Goal: Information Seeking & Learning: Learn about a topic

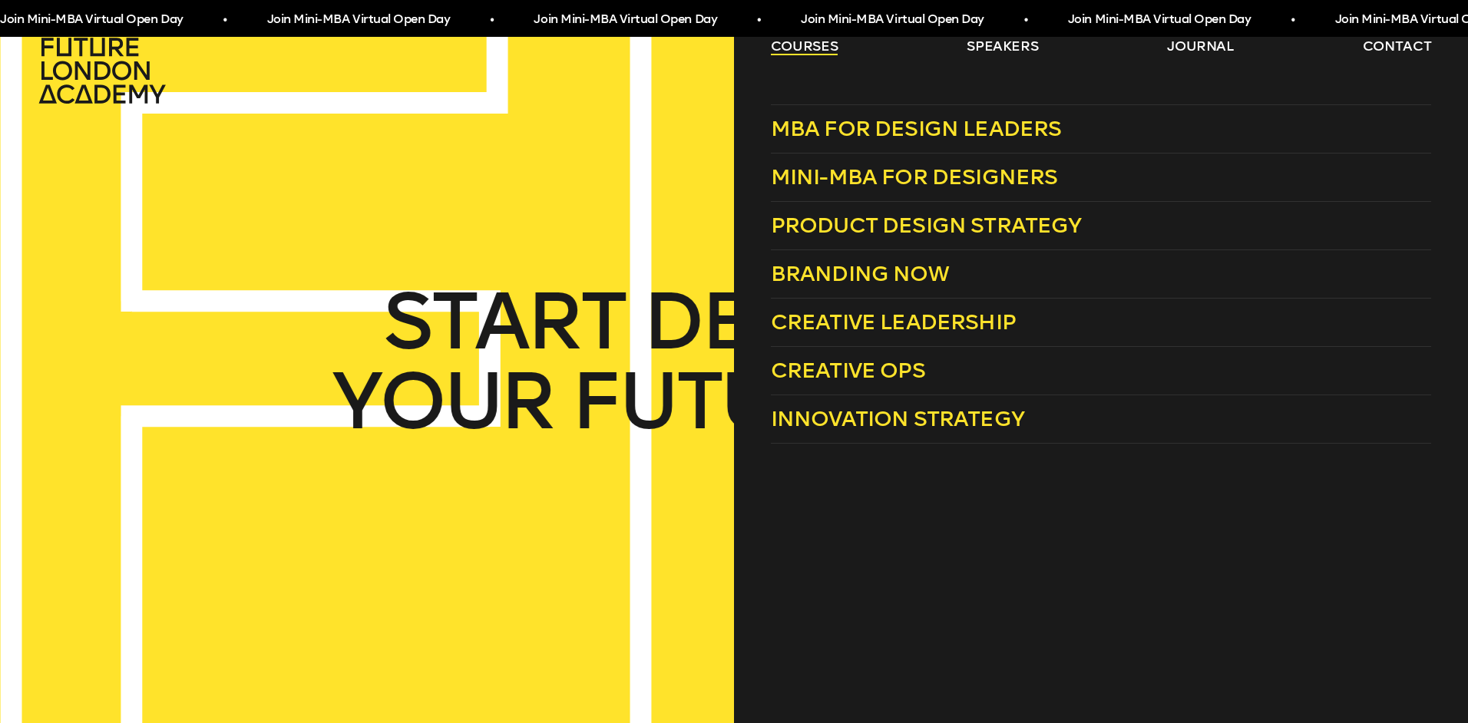
click at [776, 44] on link "courses" at bounding box center [805, 46] width 68 height 18
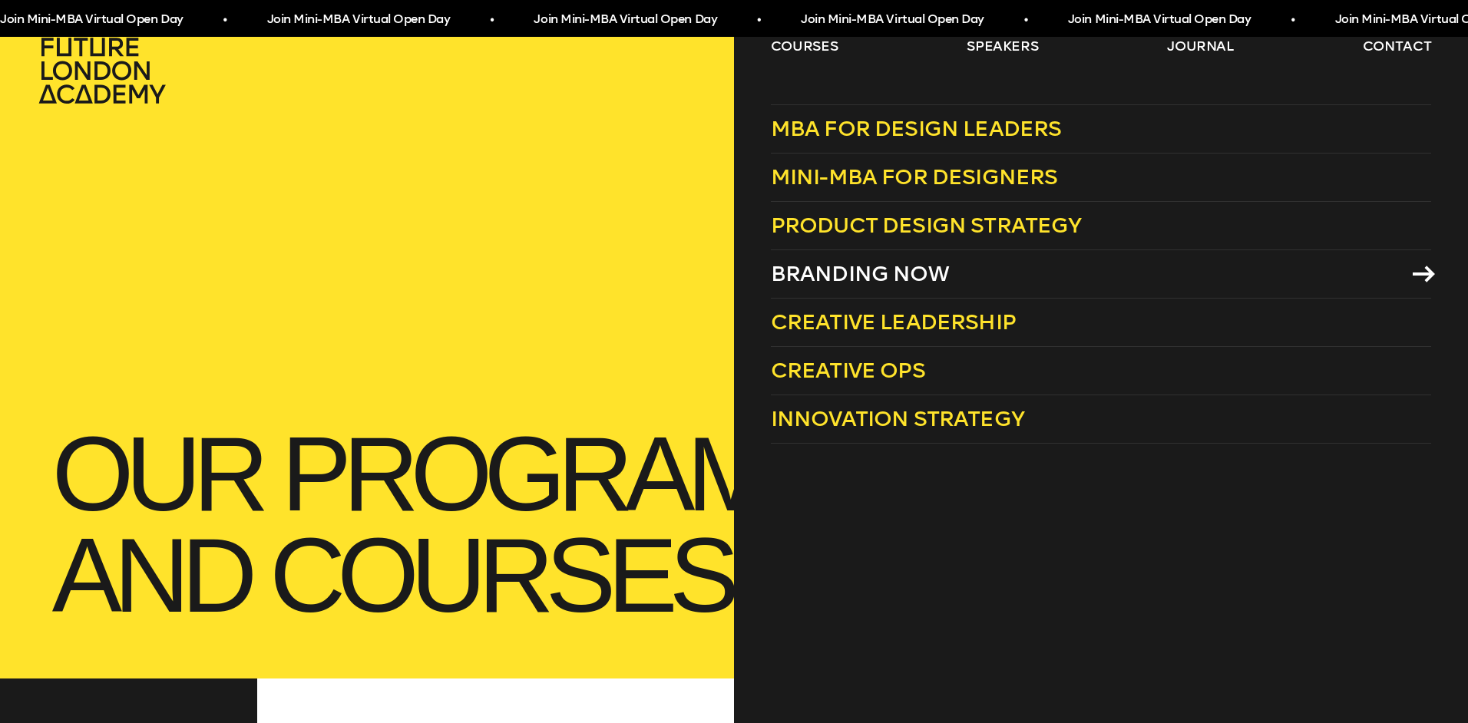
click at [898, 271] on span "Branding Now" at bounding box center [860, 273] width 178 height 25
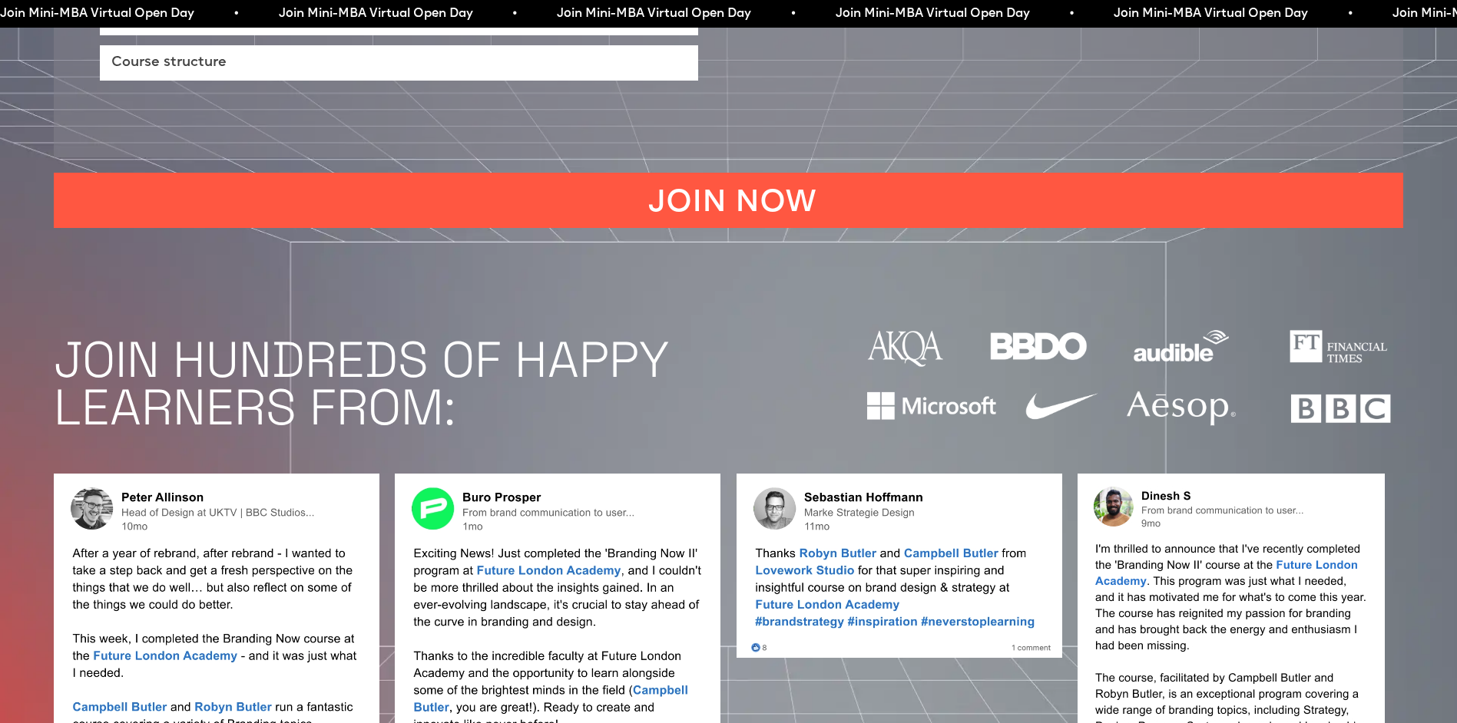
scroll to position [1536, 0]
